Goal: Communication & Community: Answer question/provide support

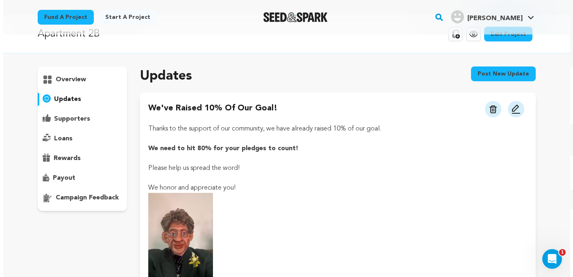
scroll to position [24, 0]
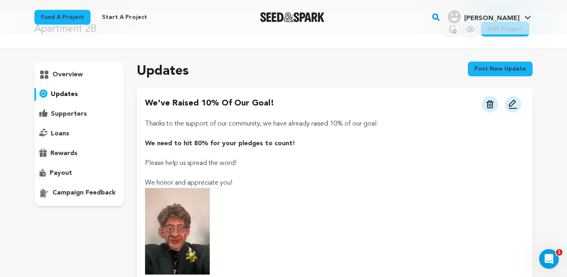
click at [177, 223] on img at bounding box center [177, 231] width 65 height 86
click at [521, 102] on button at bounding box center [513, 104] width 16 height 16
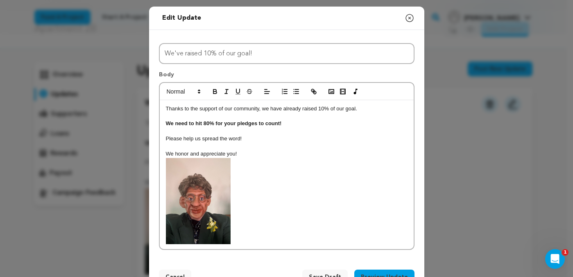
click at [214, 213] on img at bounding box center [198, 201] width 65 height 86
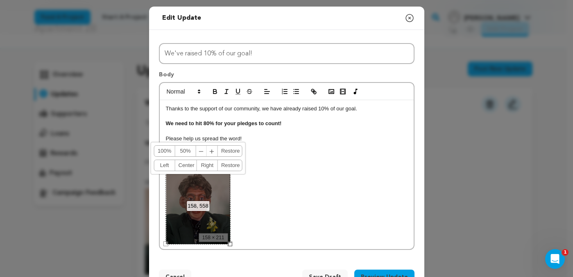
click at [227, 152] on link "Restore" at bounding box center [229, 150] width 22 height 11
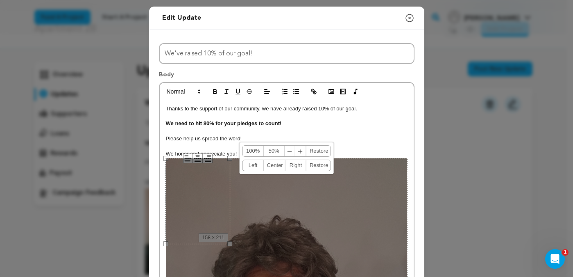
click at [288, 109] on p "Thanks to the support of our community, we have already raised 10% of our goal." at bounding box center [287, 108] width 242 height 7
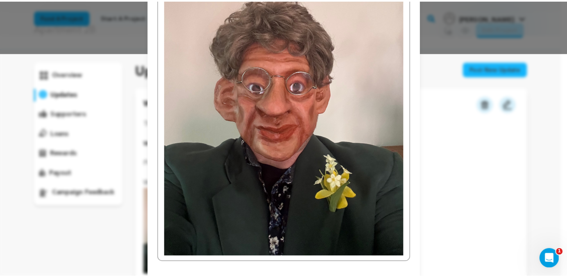
scroll to position [263, 0]
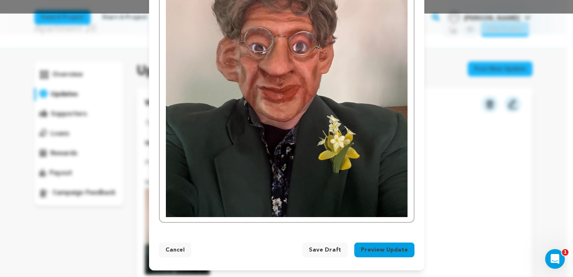
click at [327, 248] on span "Save Draft" at bounding box center [325, 249] width 32 height 8
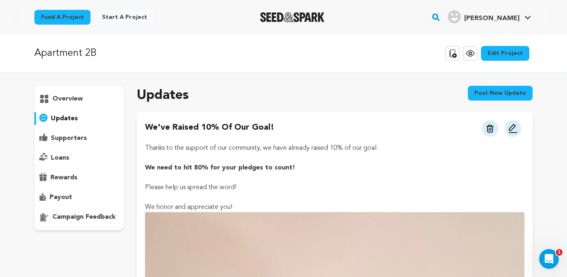
click at [77, 95] on p "overview" at bounding box center [67, 99] width 30 height 10
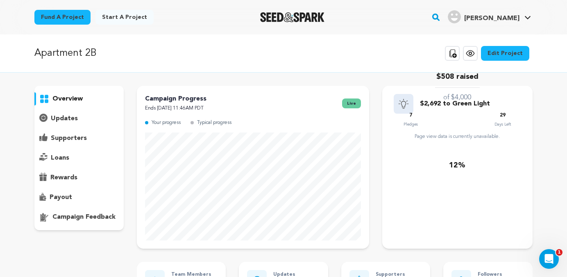
click at [472, 54] on icon at bounding box center [470, 53] width 2 height 2
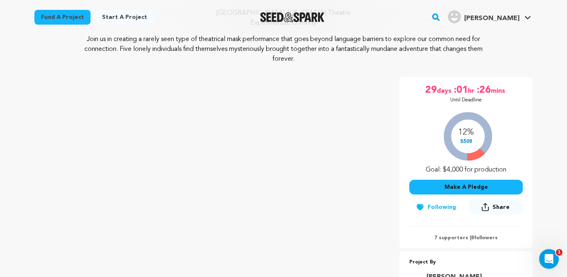
scroll to position [39, 0]
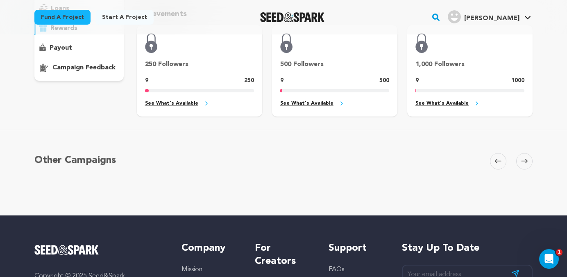
scroll to position [24, 0]
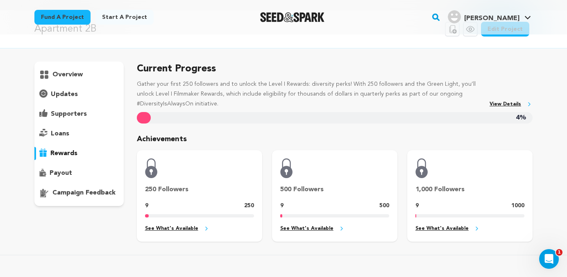
click at [54, 112] on p "supporters" at bounding box center [69, 114] width 36 height 10
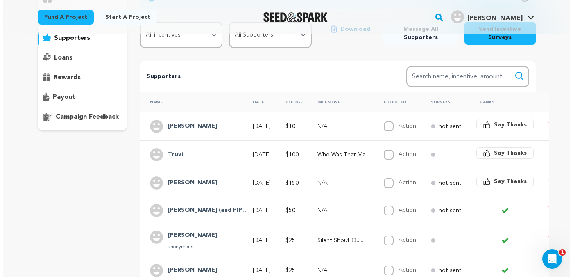
scroll to position [100, 0]
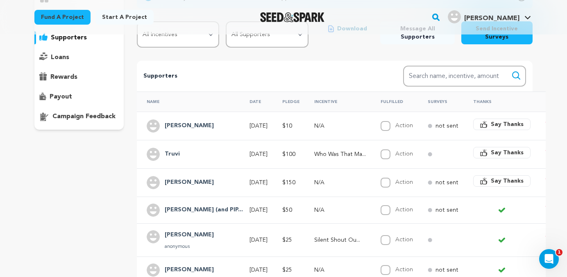
click at [173, 125] on h4 "[PERSON_NAME]" at bounding box center [189, 126] width 49 height 10
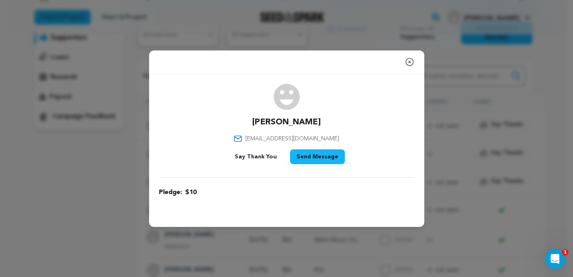
click at [409, 60] on icon "button" at bounding box center [409, 61] width 7 height 7
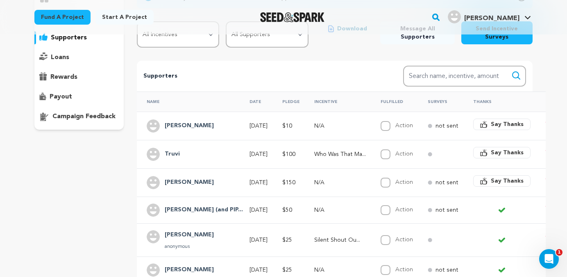
click at [491, 122] on span "Say Thanks" at bounding box center [507, 124] width 33 height 8
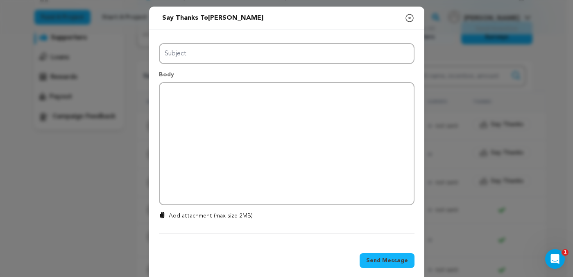
type input "Thanks for your support!"
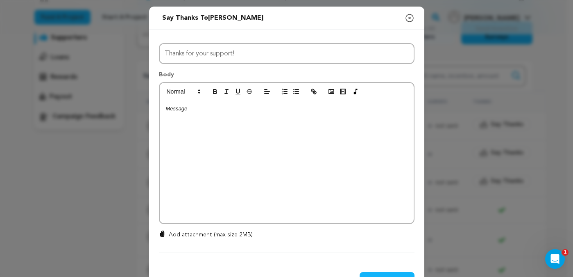
click at [340, 120] on div at bounding box center [287, 161] width 254 height 123
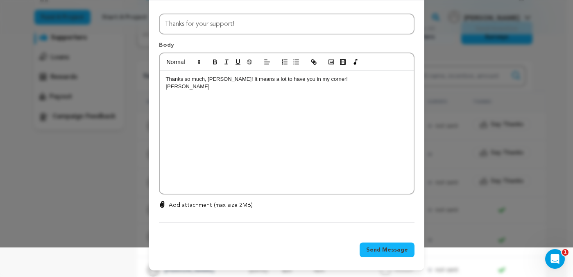
click at [379, 253] on span "Send Message" at bounding box center [387, 249] width 42 height 8
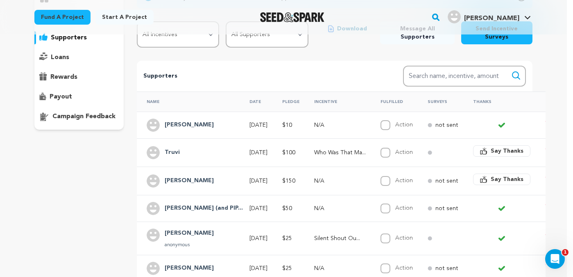
click at [491, 148] on span "Say Thanks" at bounding box center [507, 151] width 33 height 8
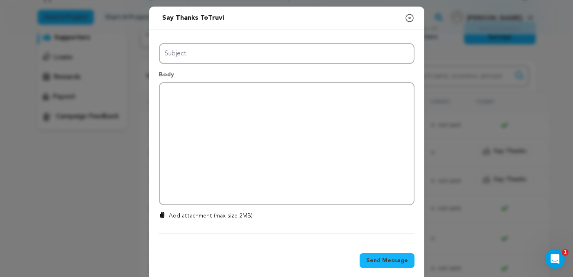
type input "Thanks for your support!"
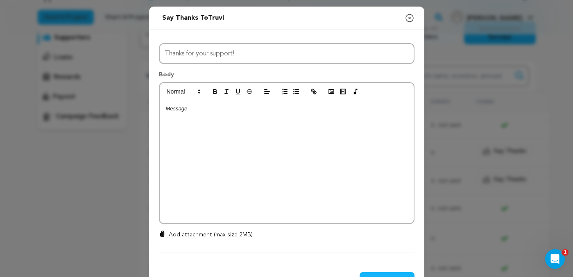
click at [294, 127] on div at bounding box center [287, 161] width 254 height 123
click at [306, 26] on div "Send message to Truvi Say thanks to Truvi Compose New Message Close modal" at bounding box center [286, 18] width 275 height 23
click at [406, 16] on icon "button" at bounding box center [410, 18] width 10 height 10
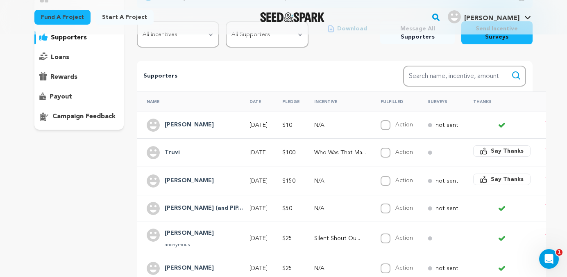
click at [491, 148] on span "Say Thanks" at bounding box center [507, 151] width 33 height 8
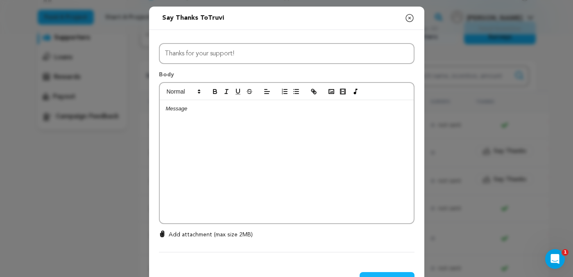
click at [276, 120] on div at bounding box center [287, 161] width 254 height 123
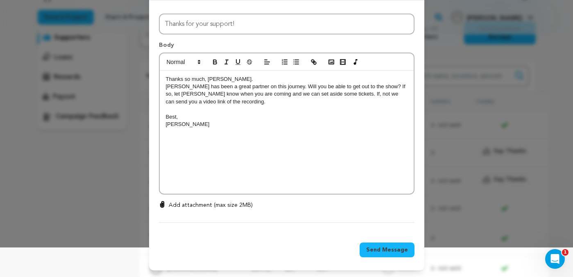
click at [364, 249] on button "Send Message" at bounding box center [387, 249] width 55 height 15
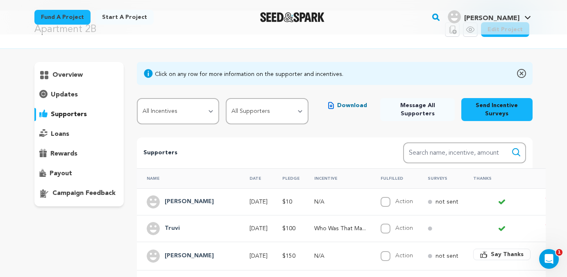
scroll to position [0, 0]
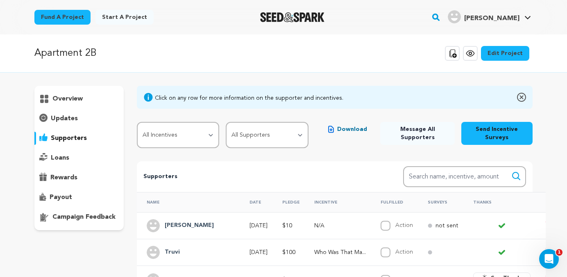
click at [73, 100] on p "overview" at bounding box center [67, 99] width 30 height 10
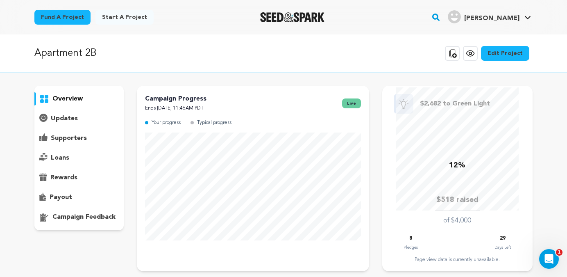
click at [57, 133] on div "supporters" at bounding box center [78, 138] width 89 height 13
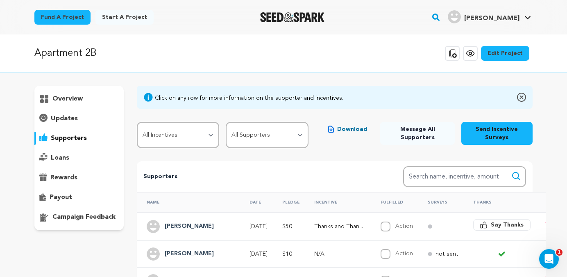
click at [170, 223] on h4 "[PERSON_NAME]" at bounding box center [189, 226] width 49 height 10
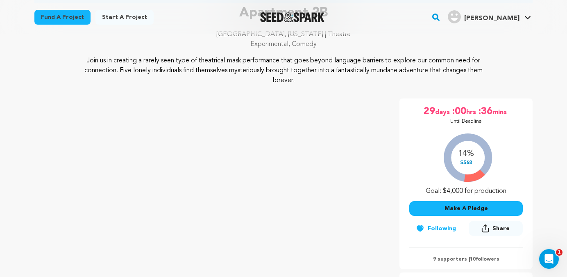
scroll to position [73, 0]
